Goal: Task Accomplishment & Management: Use online tool/utility

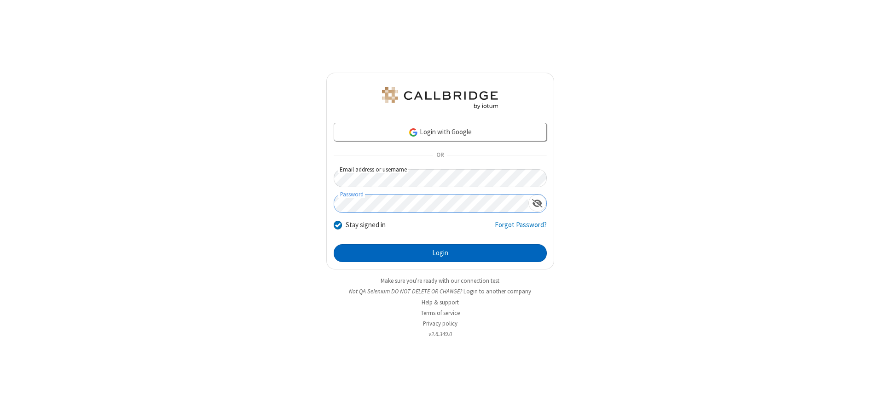
click at [440, 253] on button "Login" at bounding box center [440, 253] width 213 height 18
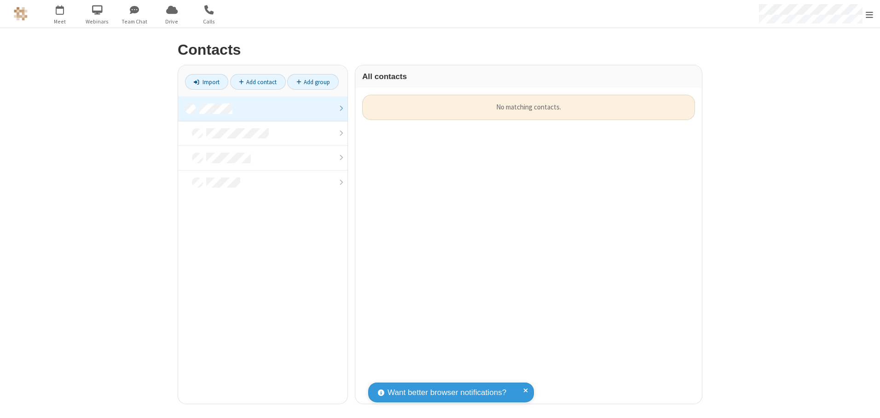
scroll to position [309, 340]
click at [263, 109] on link at bounding box center [262, 109] width 169 height 25
click at [207, 82] on link "Import" at bounding box center [206, 82] width 43 height 16
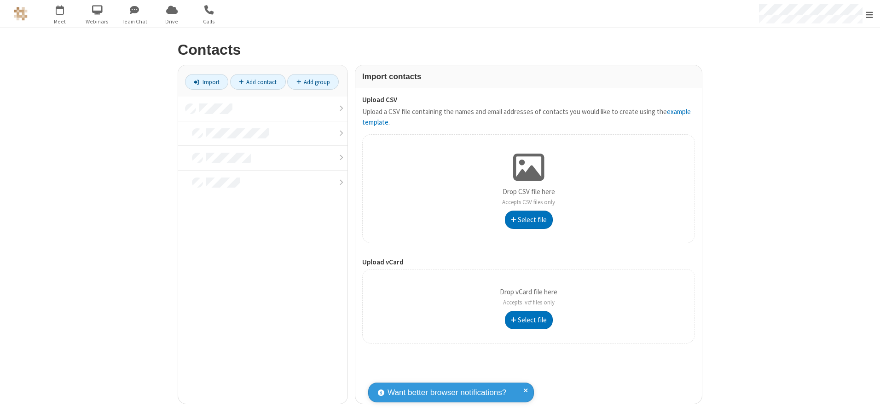
type input "C:\fakepath\contacts.vcf"
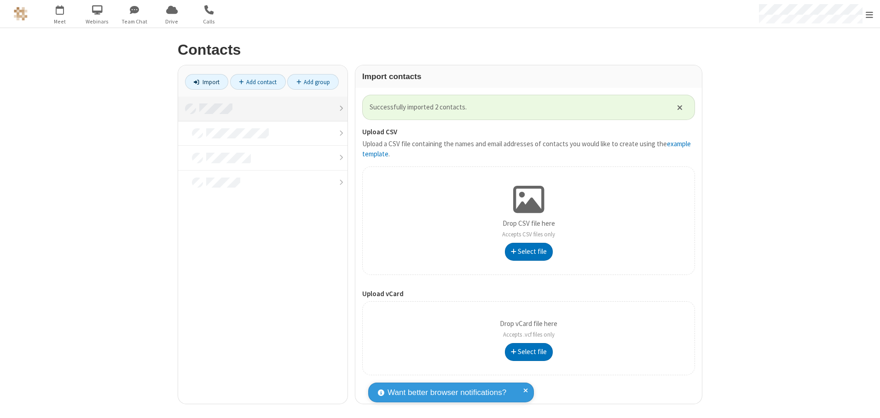
click at [263, 109] on link at bounding box center [262, 109] width 169 height 25
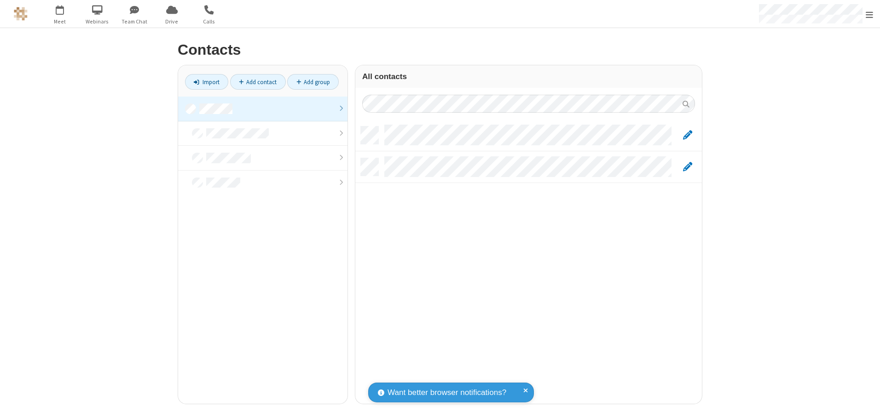
scroll to position [278, 340]
